Goal: Task Accomplishment & Management: Complete application form

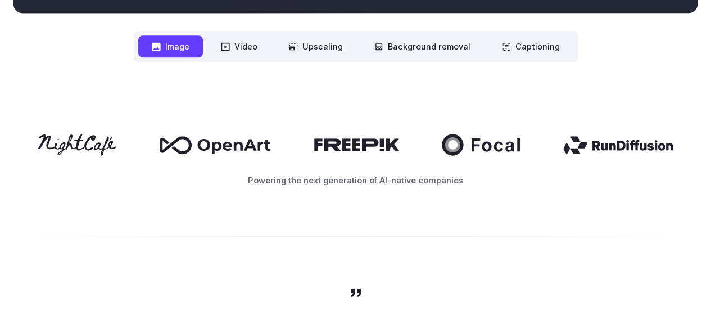
scroll to position [531, 0]
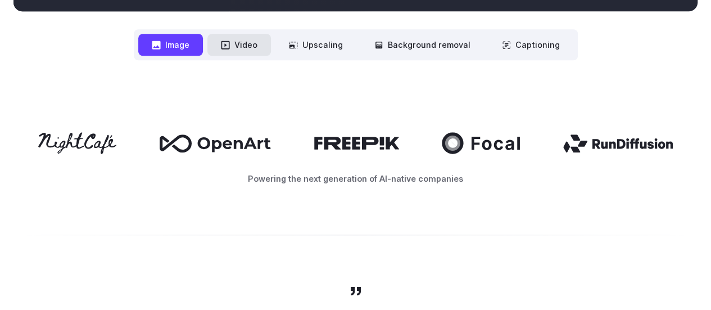
click at [237, 43] on button "Video" at bounding box center [239, 45] width 64 height 22
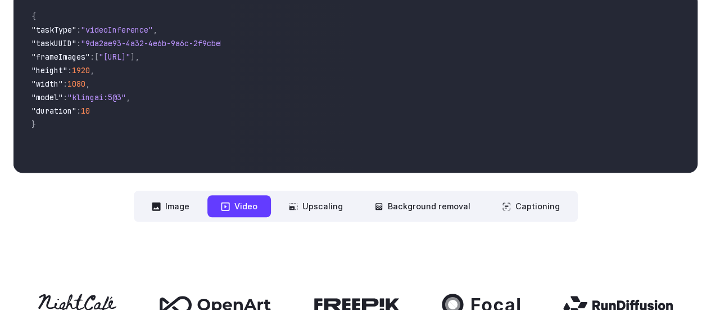
scroll to position [369, 0]
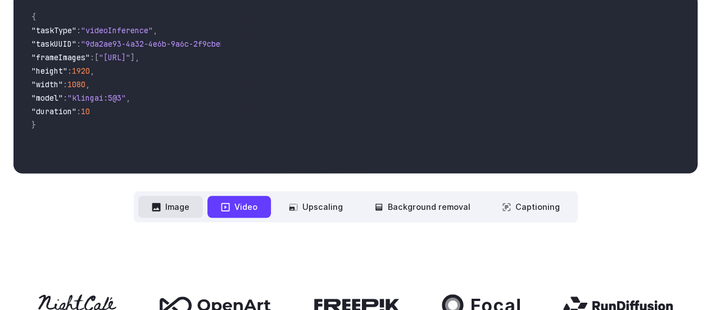
click at [160, 207] on icon at bounding box center [156, 206] width 8 height 8
click at [166, 211] on button "Image" at bounding box center [170, 207] width 65 height 22
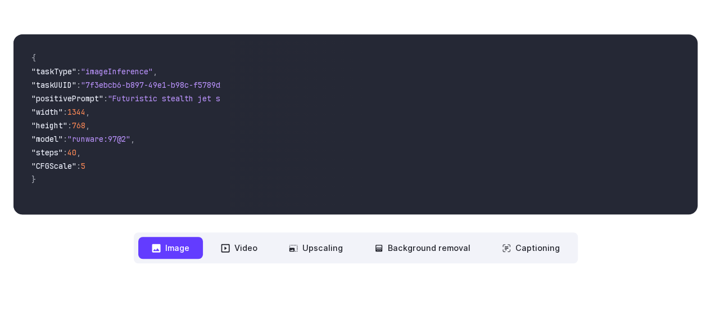
scroll to position [327, 0]
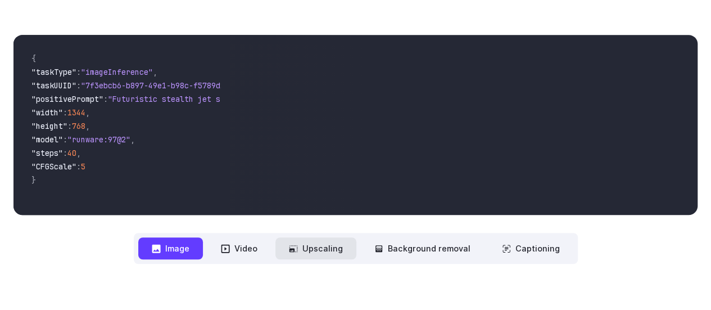
click at [318, 244] on button "Upscaling" at bounding box center [316, 248] width 81 height 22
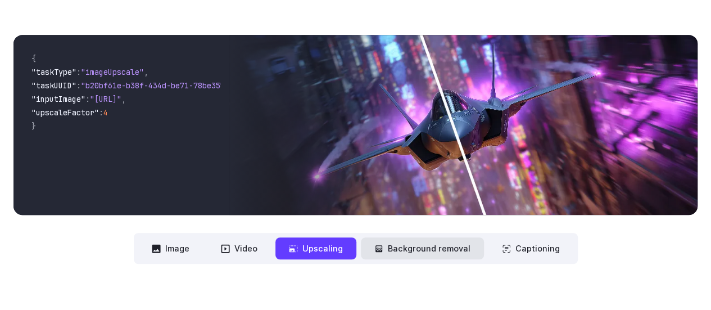
click at [391, 250] on button "Background removal" at bounding box center [422, 248] width 123 height 22
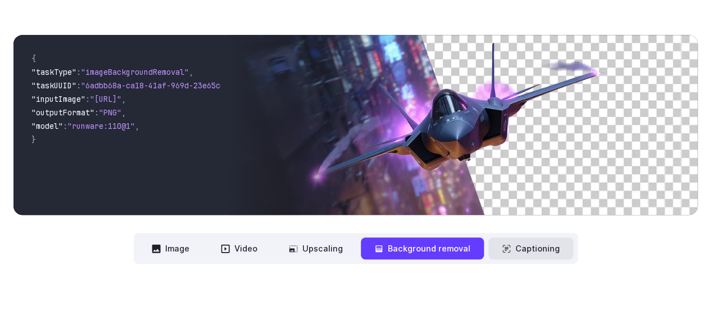
click at [536, 251] on button "Captioning" at bounding box center [531, 248] width 85 height 22
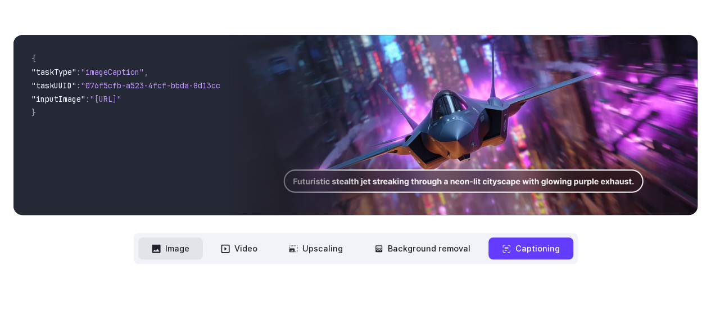
click at [171, 259] on button "Image" at bounding box center [170, 248] width 65 height 22
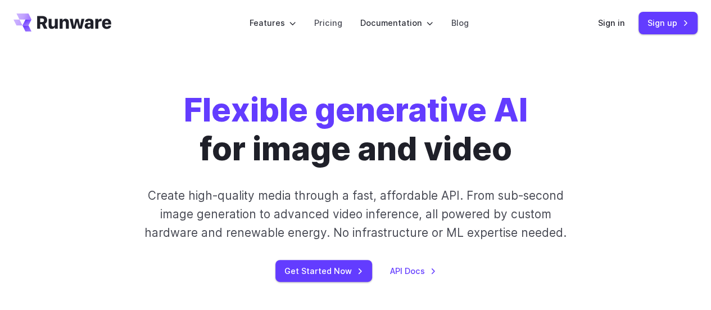
scroll to position [0, 0]
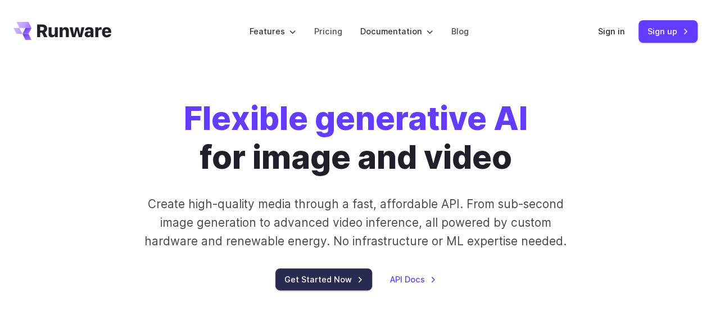
click at [328, 282] on link "Get Started Now" at bounding box center [324, 279] width 97 height 22
